Goal: Transaction & Acquisition: Purchase product/service

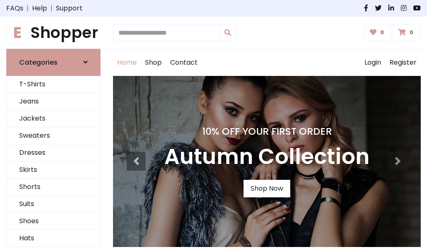
click at [213, 126] on h4 "10% Off Your First Order" at bounding box center [266, 131] width 205 height 12
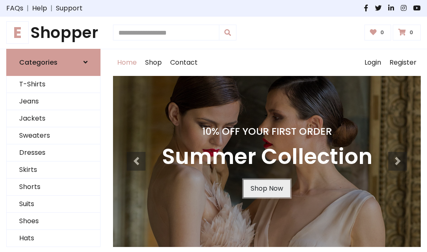
click at [266, 188] on link "Shop Now" at bounding box center [266, 189] width 47 height 18
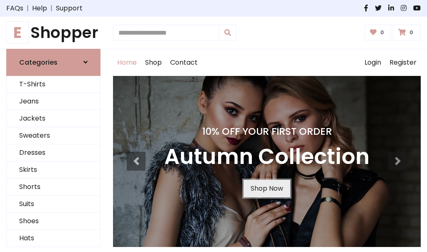
click at [266, 188] on link "Shop Now" at bounding box center [266, 189] width 47 height 18
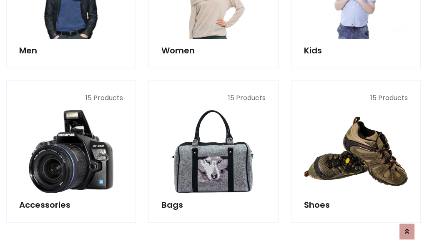
scroll to position [831, 0]
